Goal: Information Seeking & Learning: Find specific fact

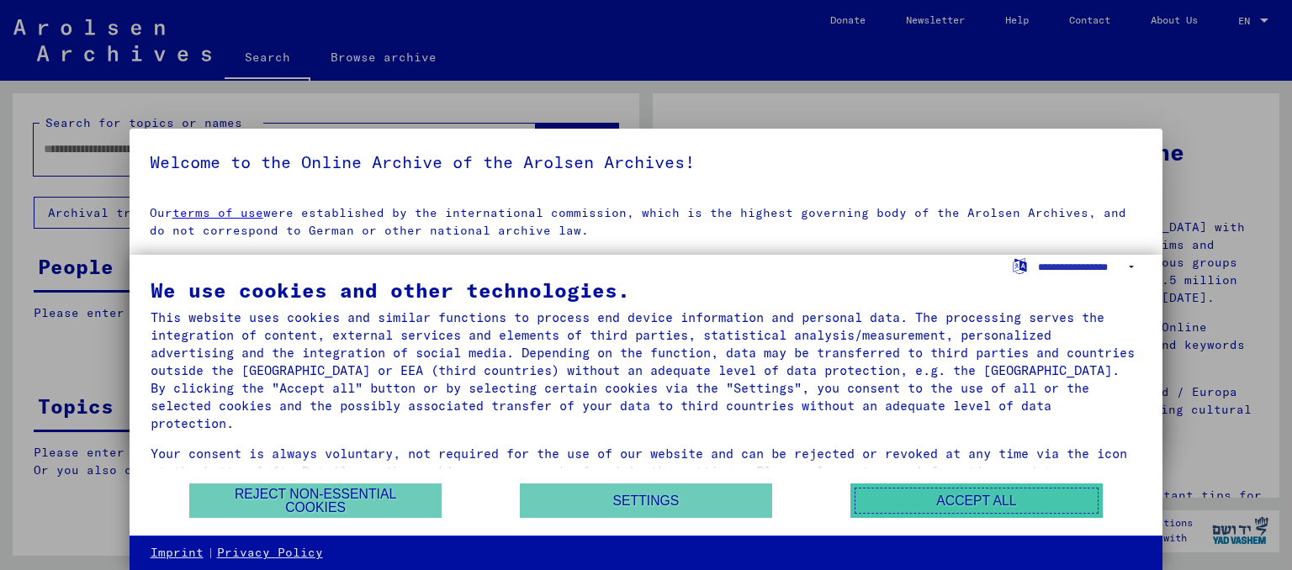
click at [929, 511] on button "Accept all" at bounding box center [976, 501] width 252 height 34
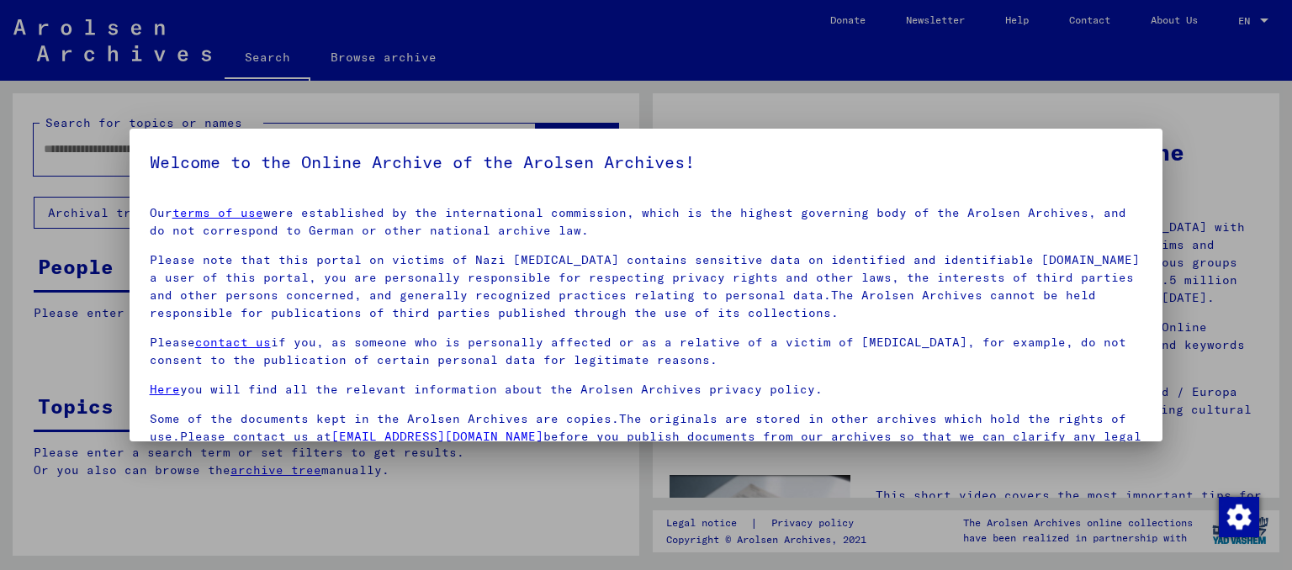
scroll to position [13, 0]
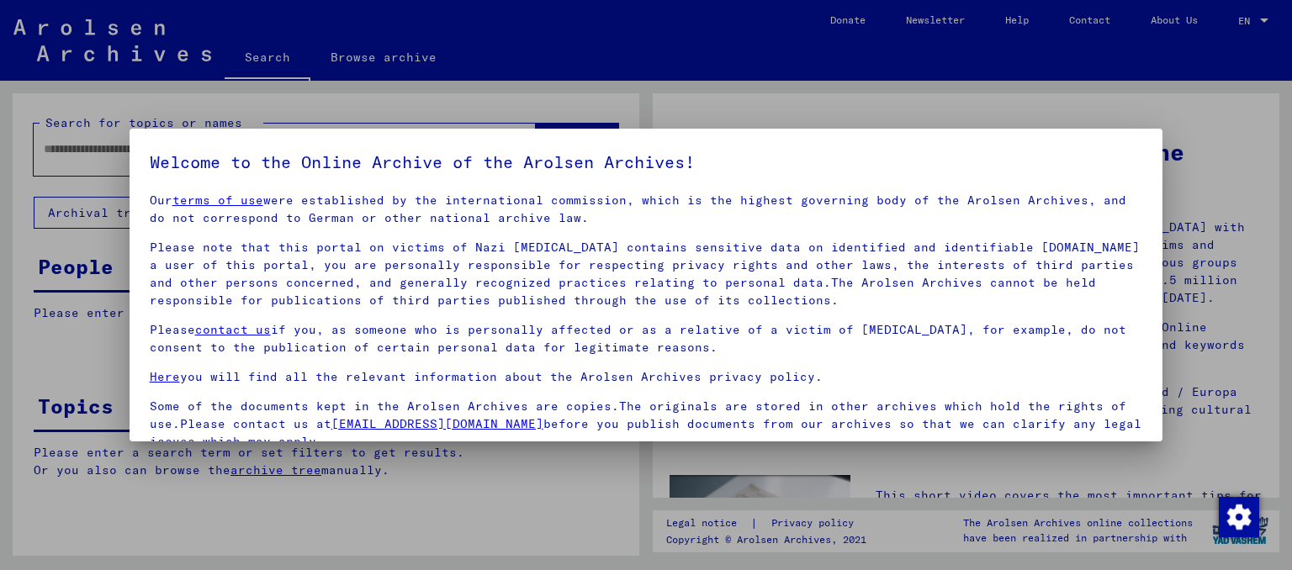
click at [1208, 183] on div at bounding box center [646, 285] width 1292 height 570
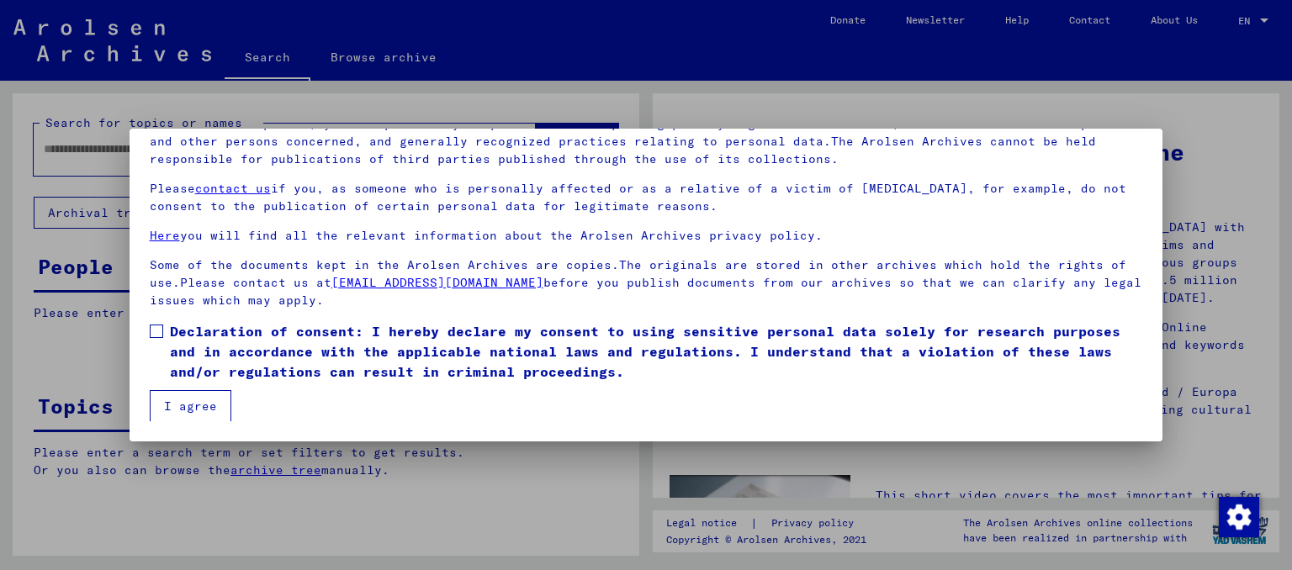
click at [190, 411] on button "I agree" at bounding box center [191, 406] width 82 height 32
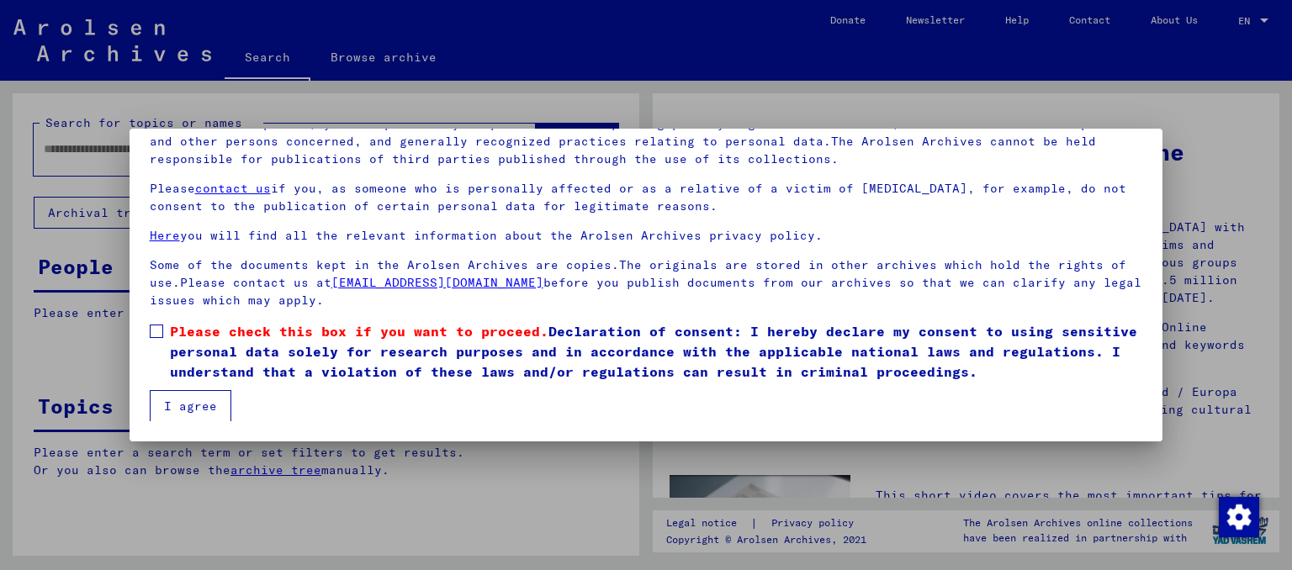
click at [166, 331] on label "Please check this box if you want to proceed. Declaration of consent: I hereby …" at bounding box center [646, 351] width 993 height 61
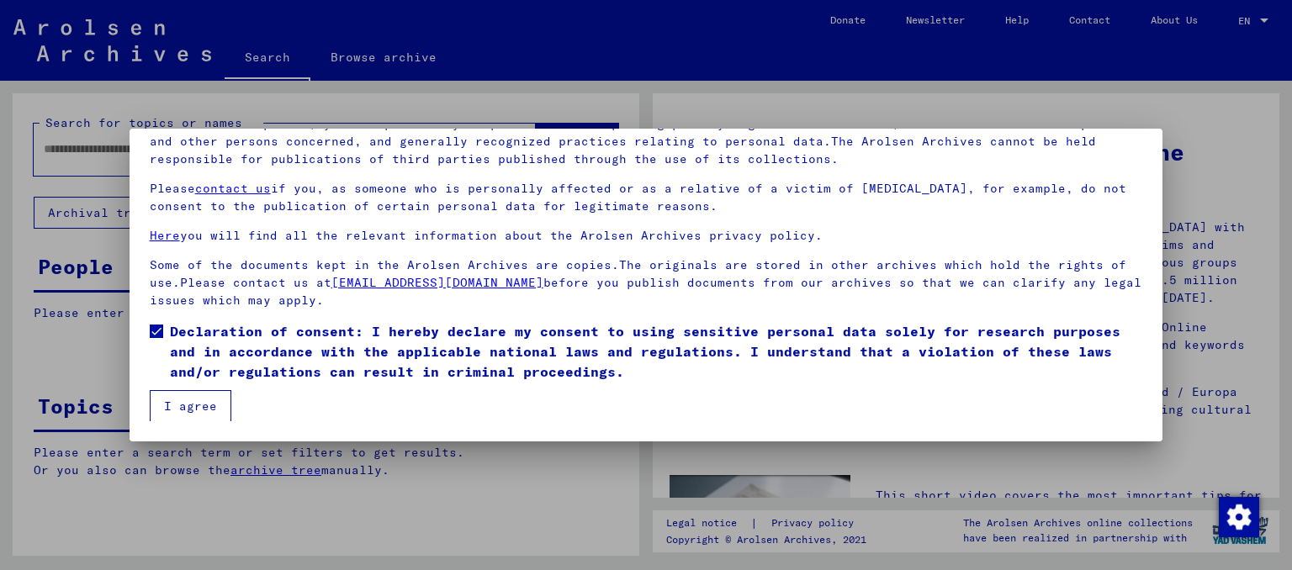
click at [191, 402] on button "I agree" at bounding box center [191, 406] width 82 height 32
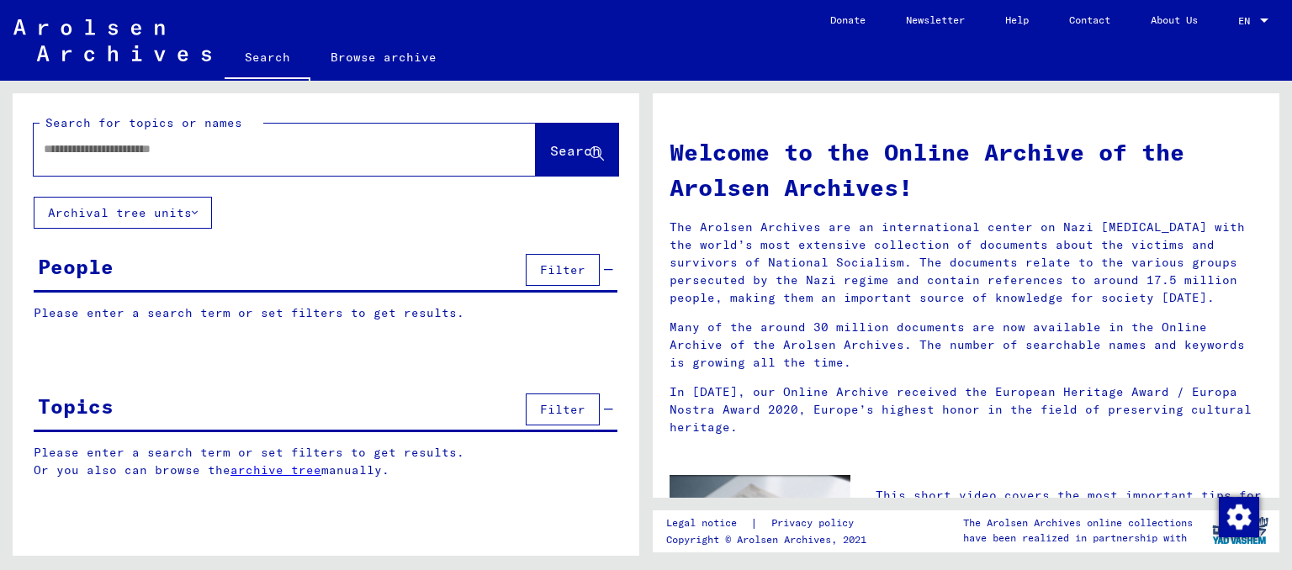
click at [540, 276] on button "Filter" at bounding box center [563, 270] width 74 height 32
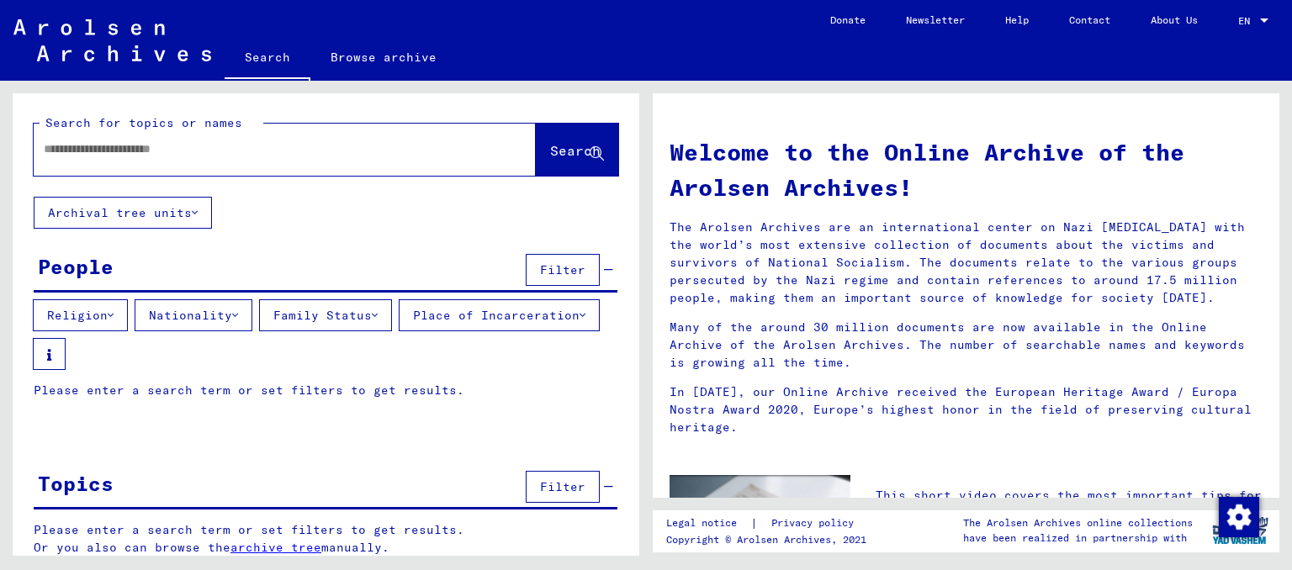
click at [580, 321] on icon at bounding box center [583, 316] width 6 height 12
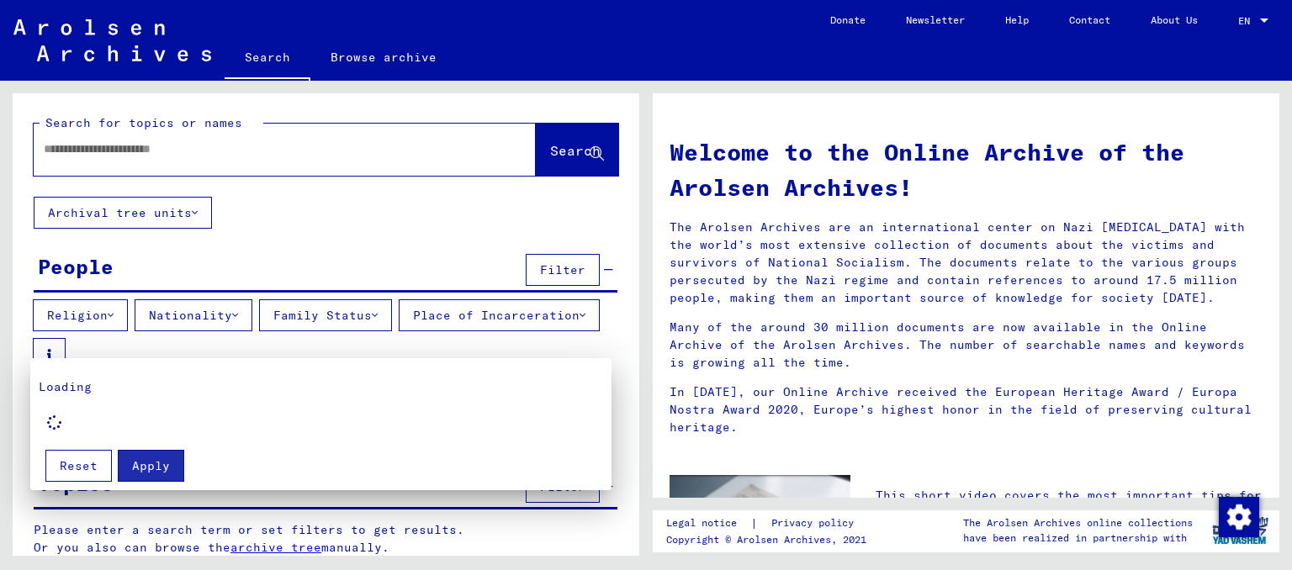
click at [532, 337] on div at bounding box center [646, 285] width 1292 height 570
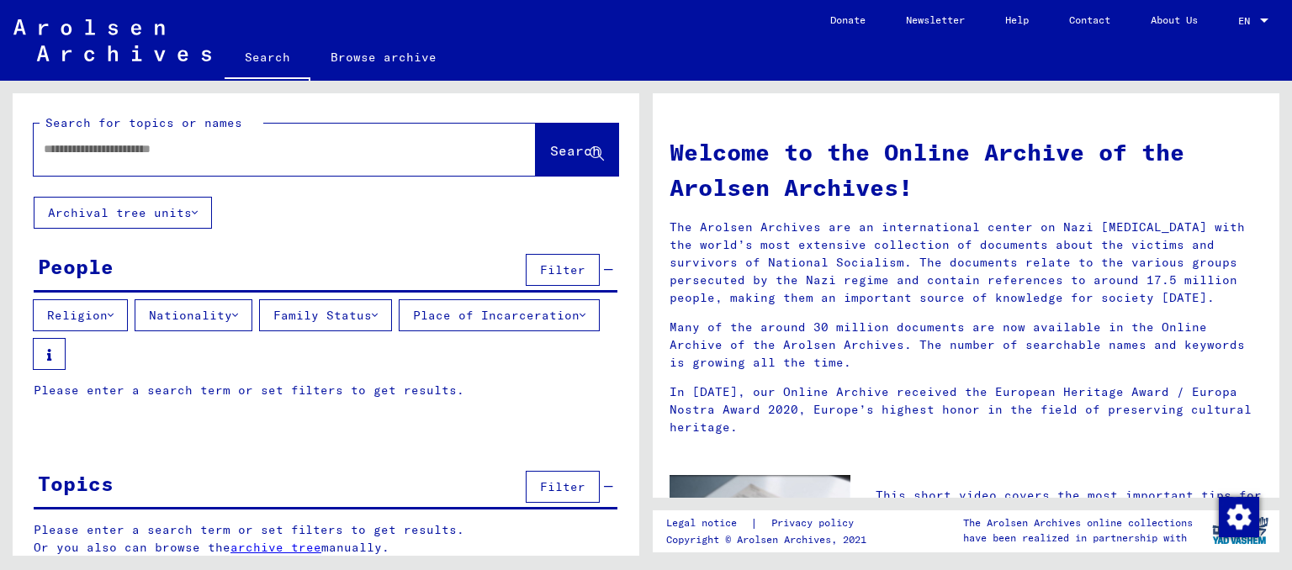
click at [238, 317] on button "Nationality" at bounding box center [194, 315] width 118 height 32
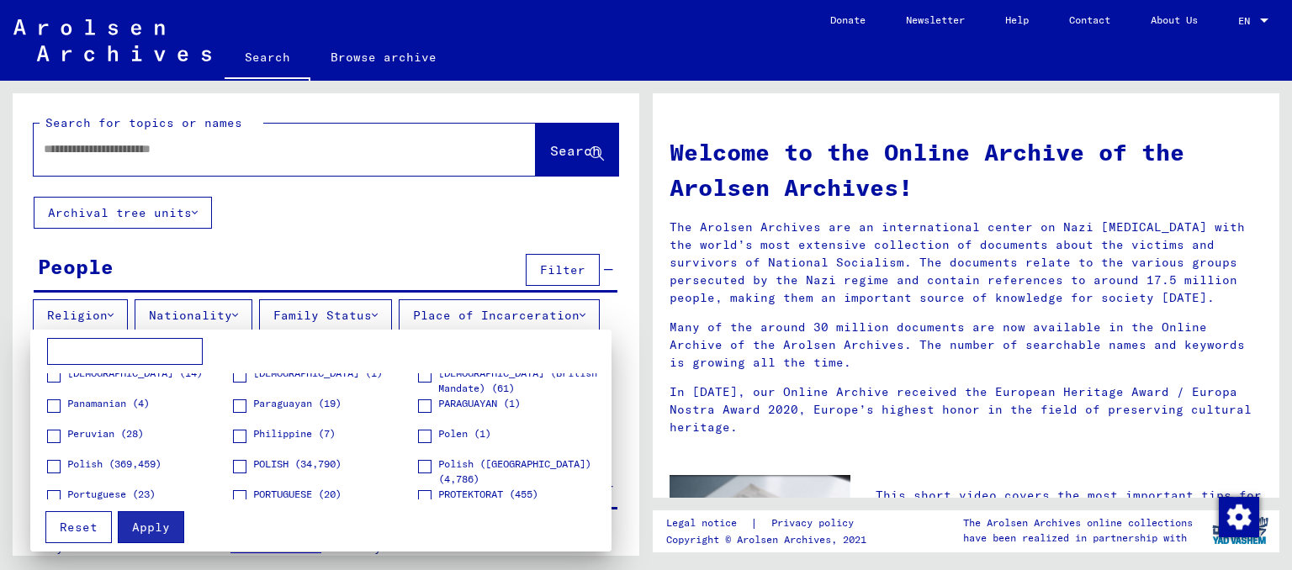
scroll to position [1706, 0]
click at [348, 235] on div at bounding box center [646, 285] width 1292 height 570
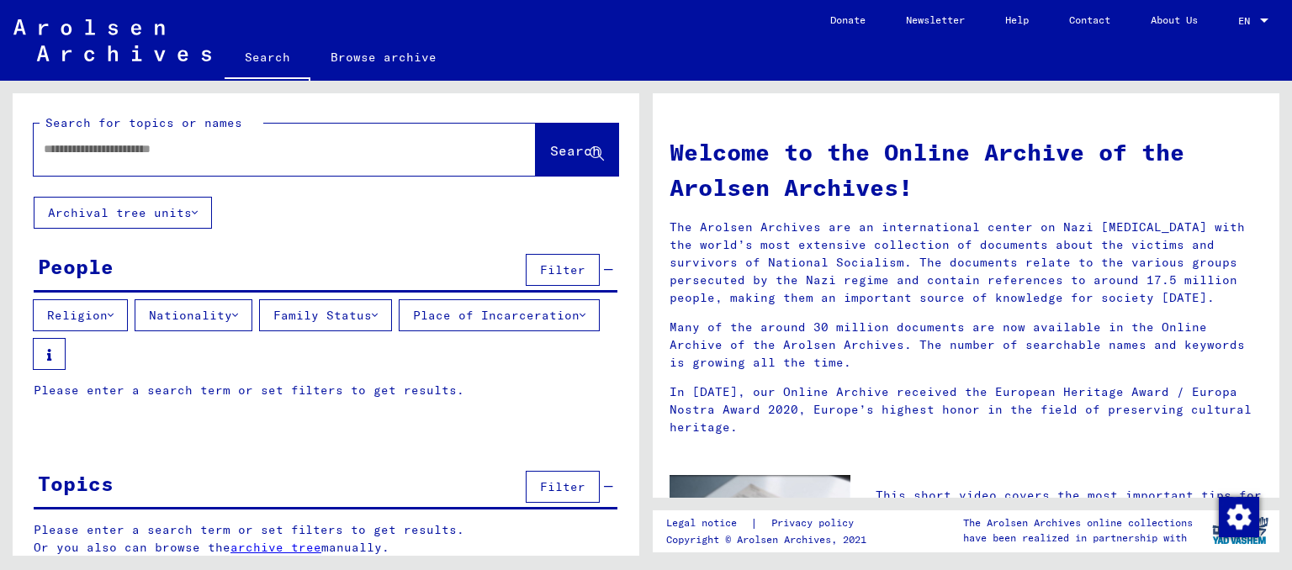
click at [255, 150] on input "text" at bounding box center [265, 149] width 442 height 18
type input "**********"
click at [594, 145] on span "Search" at bounding box center [575, 150] width 50 height 17
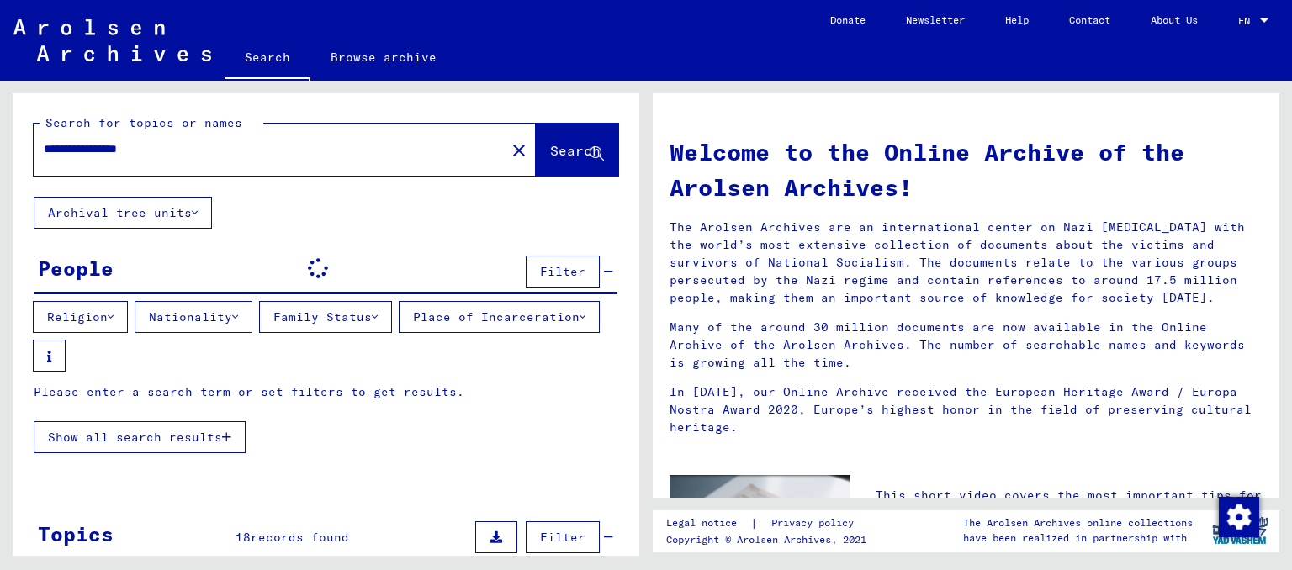
scroll to position [185, 0]
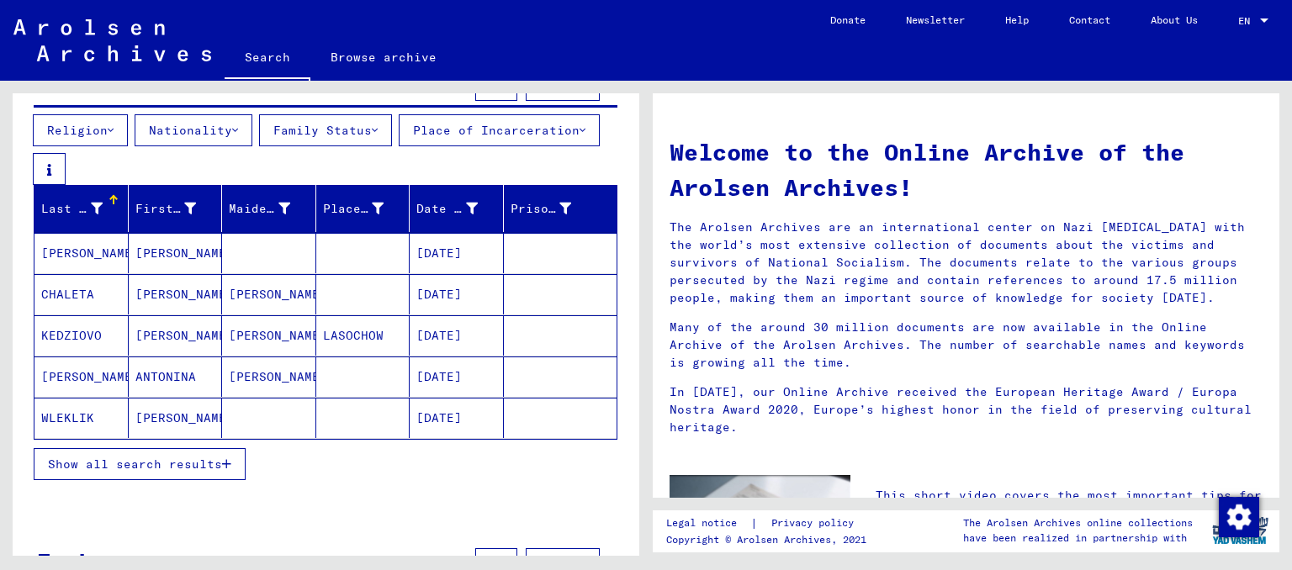
click at [477, 262] on mat-cell "[DATE]" at bounding box center [457, 253] width 94 height 40
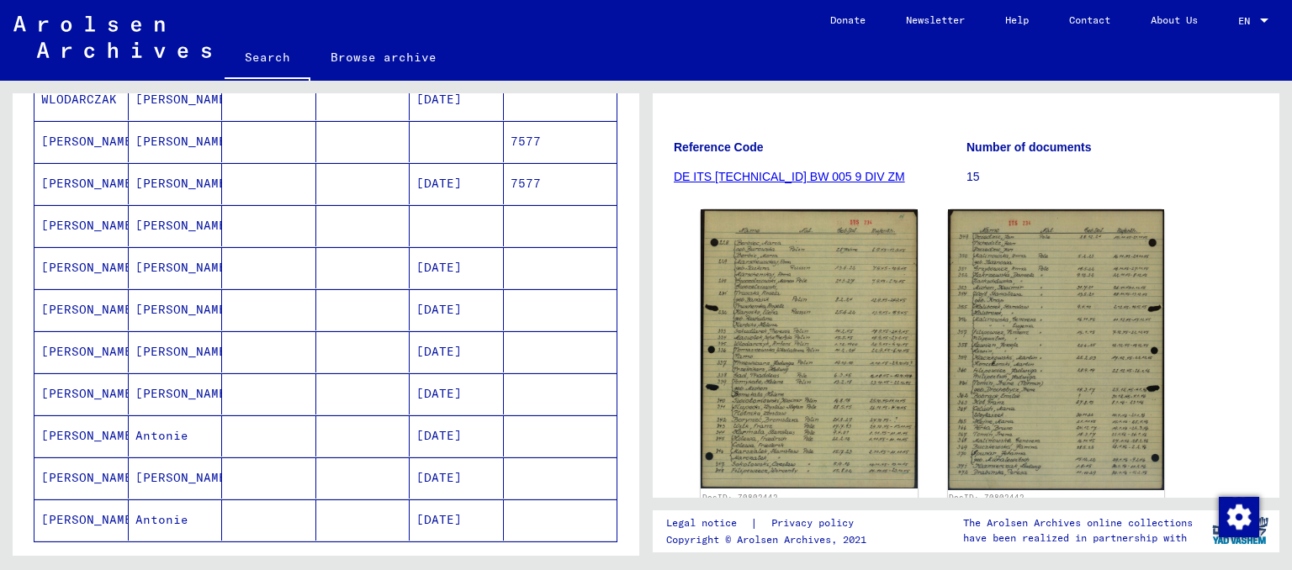
scroll to position [1114, 0]
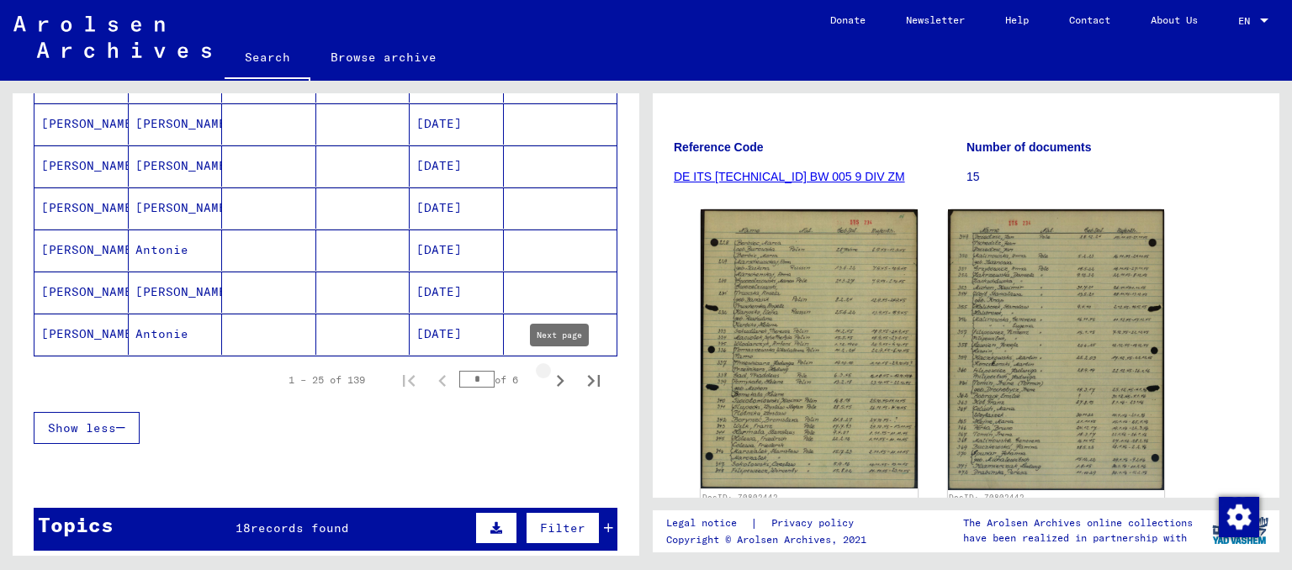
click at [561, 378] on icon "Next page" at bounding box center [561, 381] width 8 height 12
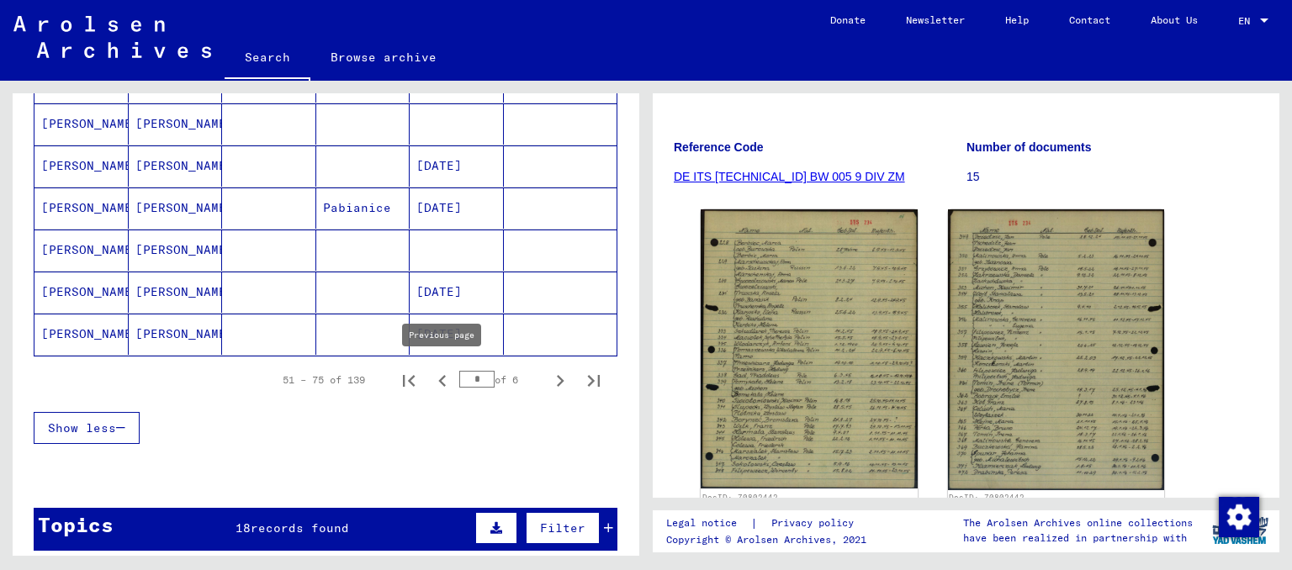
click at [444, 378] on icon "Previous page" at bounding box center [443, 381] width 24 height 24
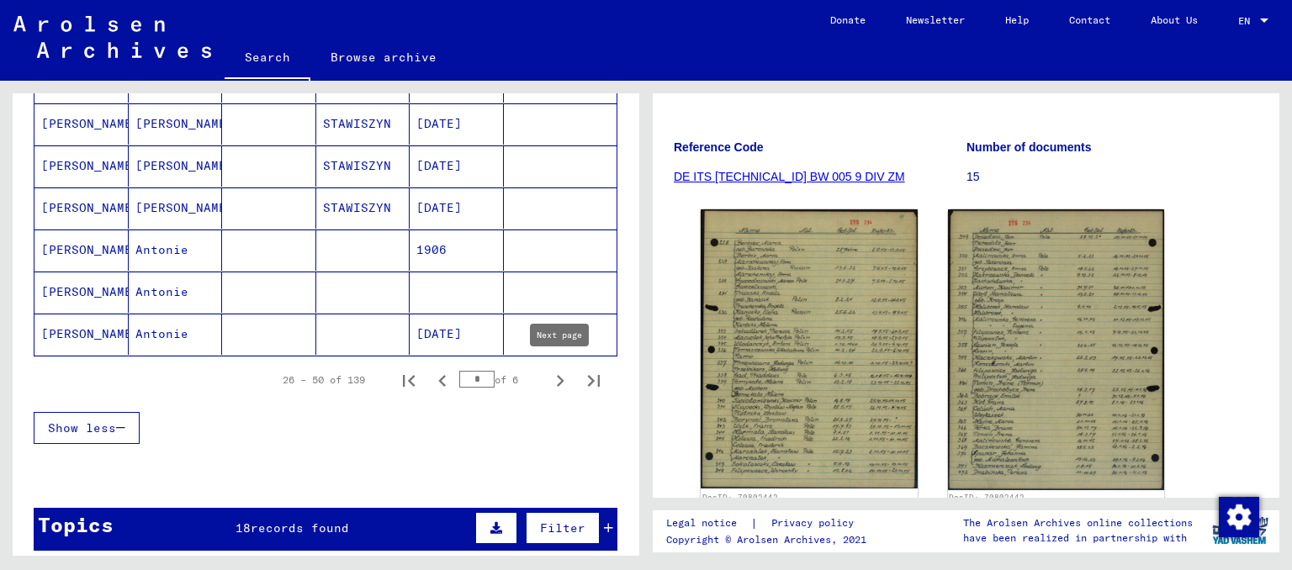
click at [564, 380] on icon "Next page" at bounding box center [560, 381] width 24 height 24
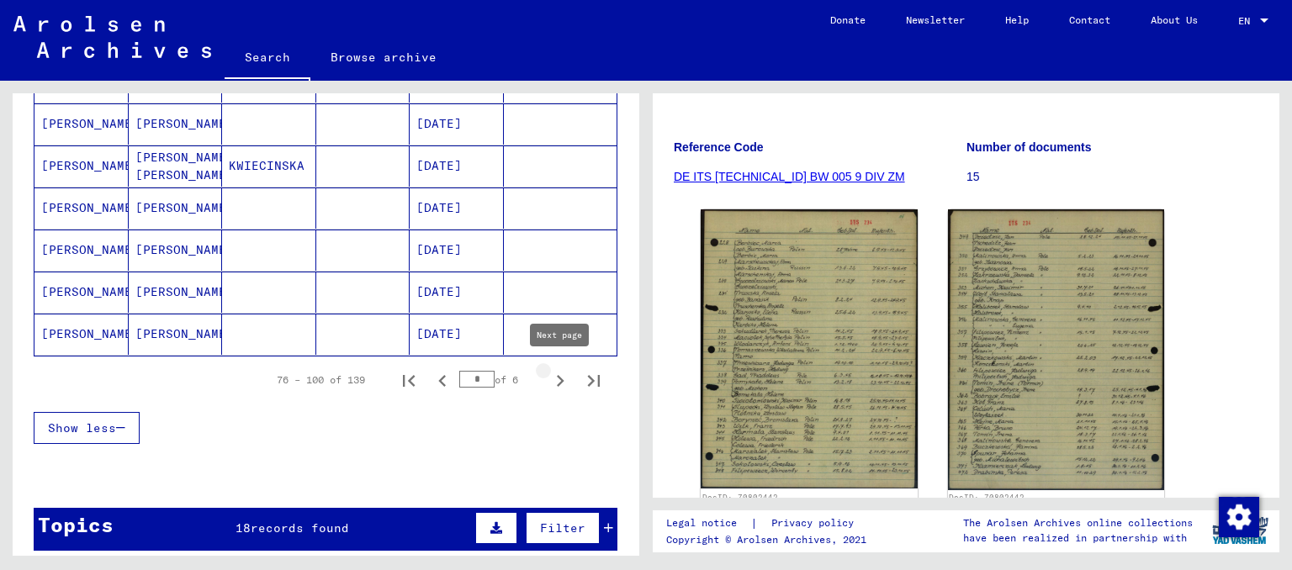
click at [554, 373] on icon "Next page" at bounding box center [560, 381] width 24 height 24
click at [562, 384] on icon "Next page" at bounding box center [560, 381] width 24 height 24
type input "*"
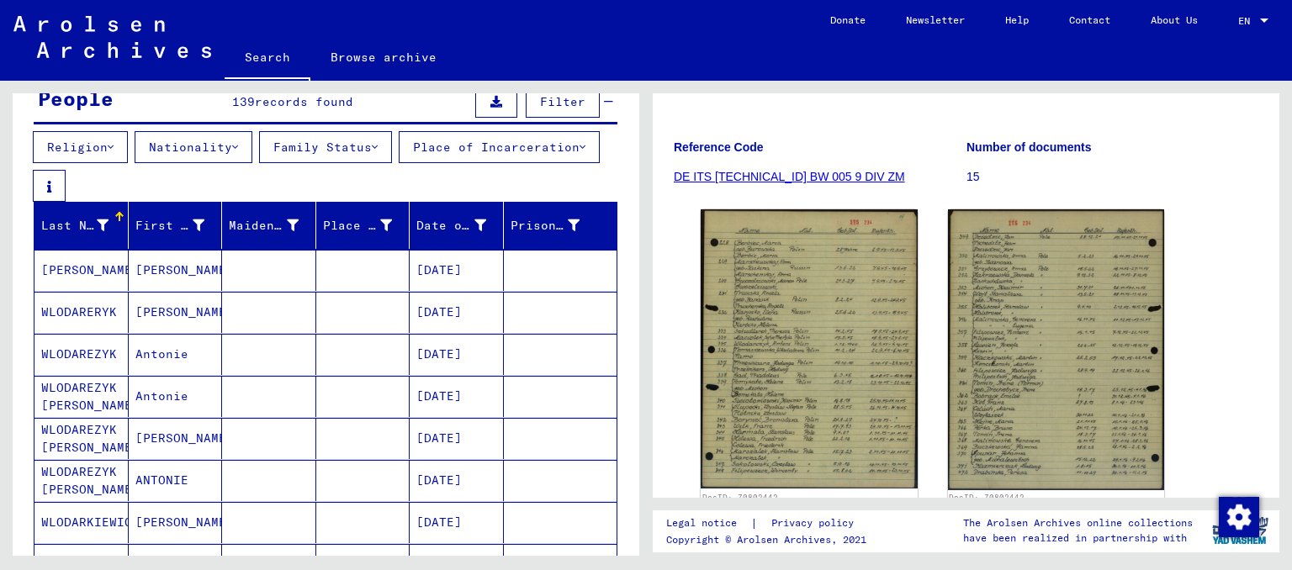
scroll to position [0, 0]
